Goal: Task Accomplishment & Management: Complete application form

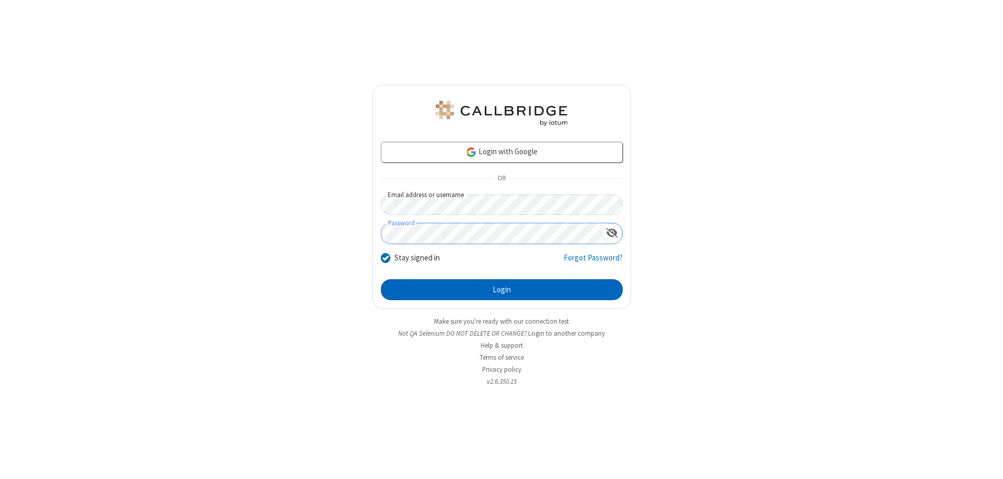
click at [502, 289] on button "Login" at bounding box center [502, 289] width 242 height 21
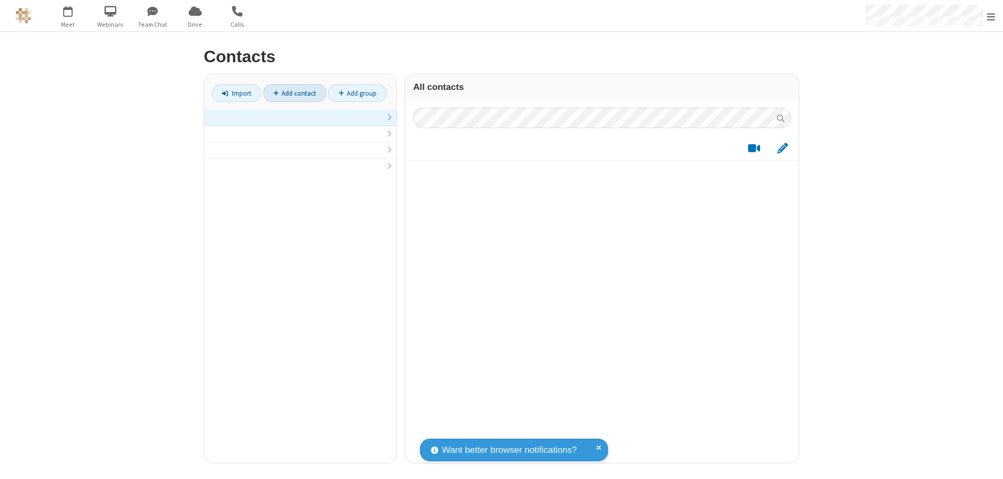
click at [300, 123] on link at bounding box center [300, 118] width 192 height 16
click at [295, 93] on link "Add contact" at bounding box center [294, 93] width 63 height 18
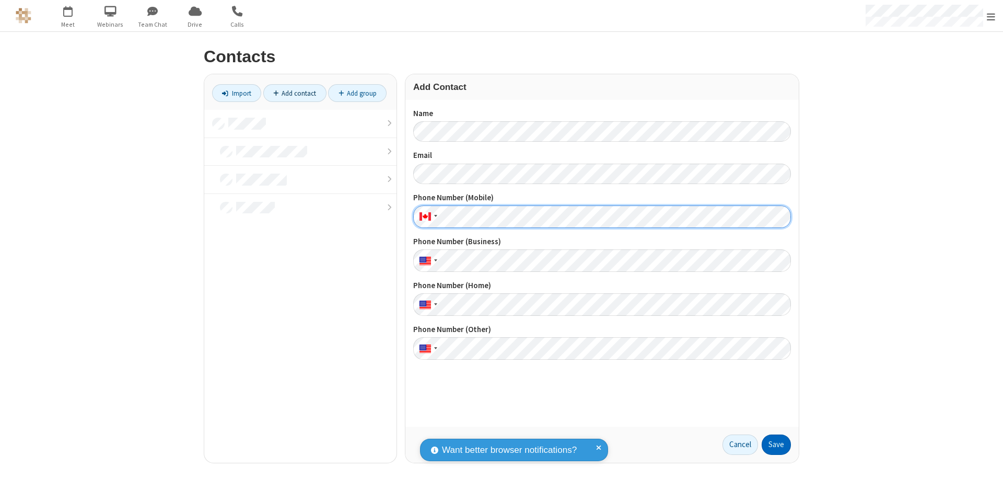
click at [776, 444] on button "Save" at bounding box center [776, 444] width 29 height 21
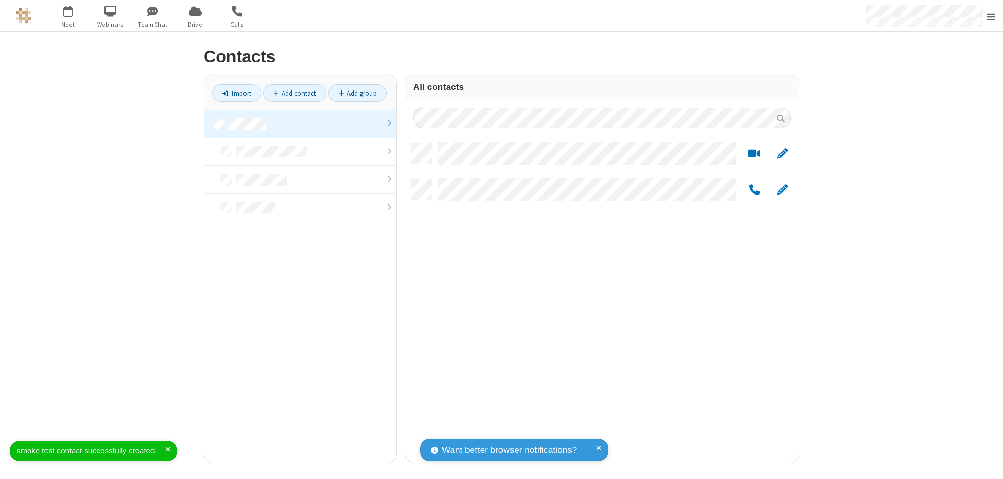
scroll to position [319, 386]
click at [295, 93] on link "Add contact" at bounding box center [294, 93] width 63 height 18
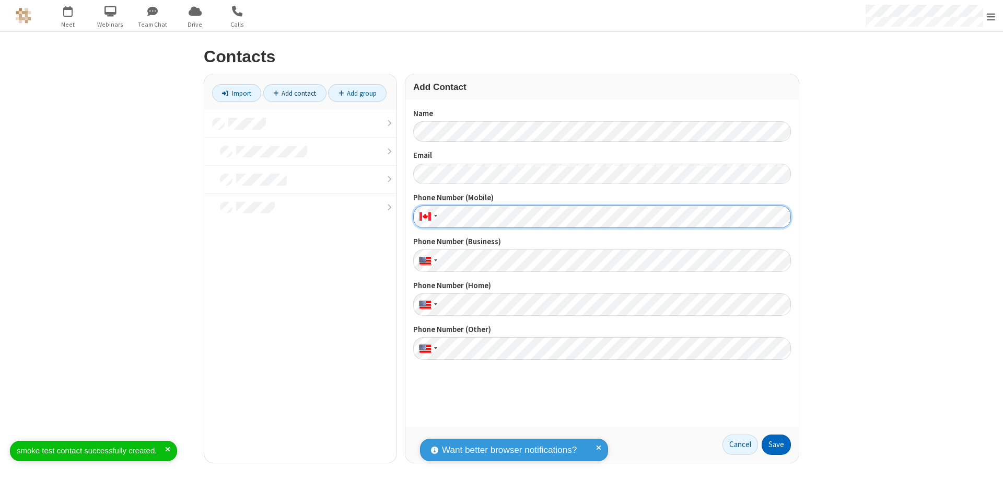
click at [776, 444] on button "Save" at bounding box center [776, 444] width 29 height 21
